Goal: Task Accomplishment & Management: Manage account settings

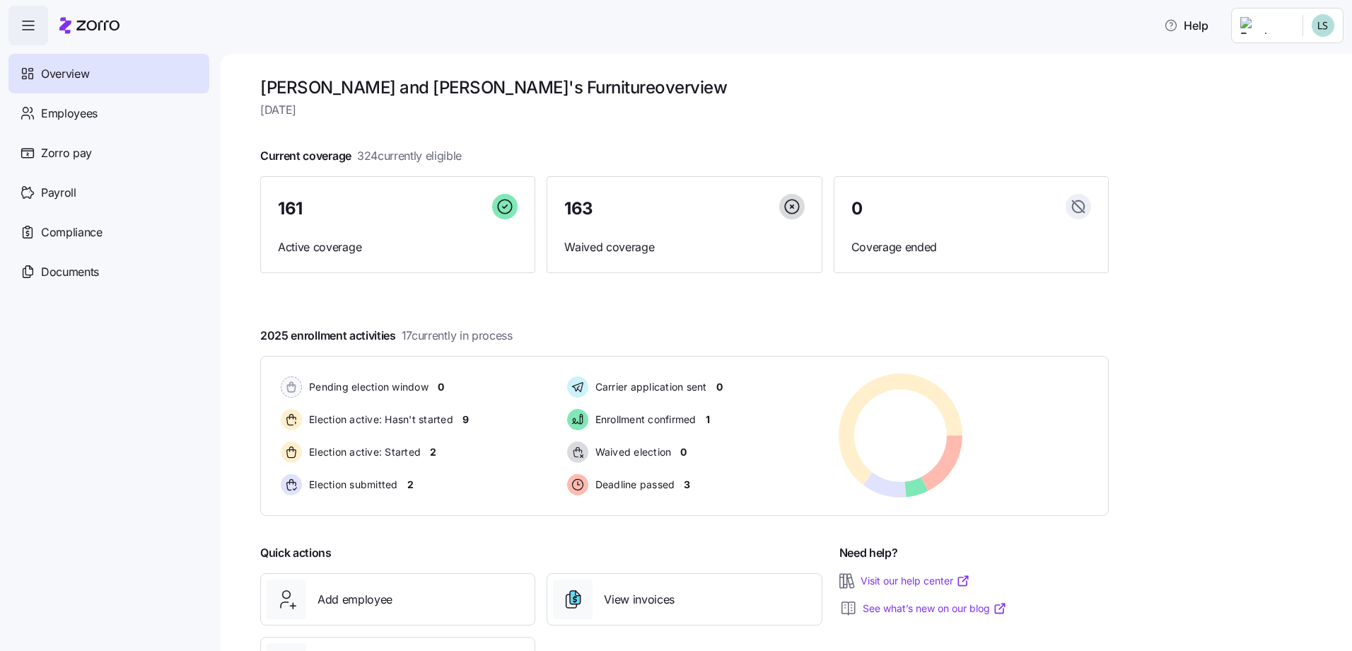
click at [1264, 25] on html "Help Overview Employees Zorro pay Payroll Compliance Documents [PERSON_NAME] an…" at bounding box center [676, 321] width 1352 height 642
drag, startPoint x: 1252, startPoint y: 146, endPoint x: 1230, endPoint y: 144, distance: 22.0
click at [1252, 146] on icon at bounding box center [1246, 143] width 14 height 14
